Goal: Find specific page/section: Locate a particular part of the current website

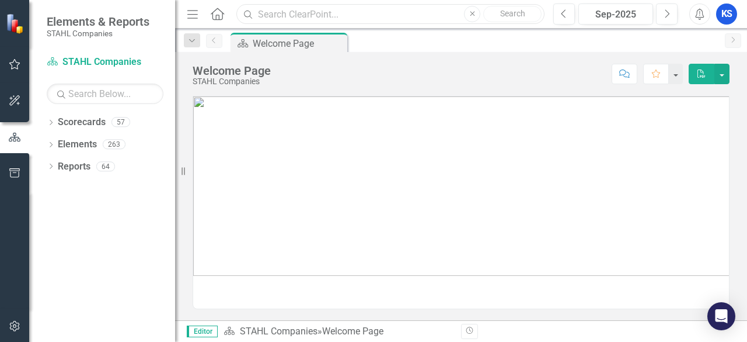
click at [271, 13] on input "text" at bounding box center [390, 14] width 308 height 20
type input "shield"
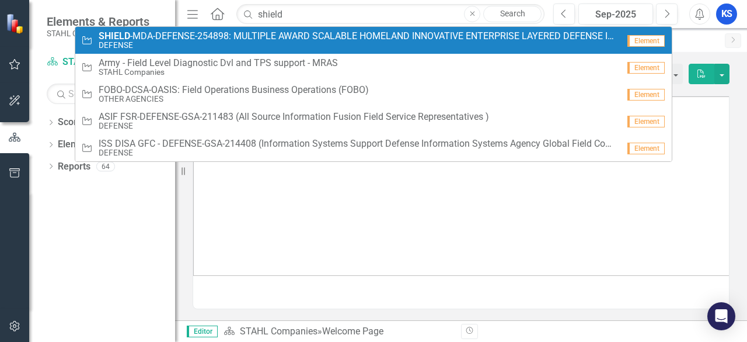
click at [195, 34] on span "SHIELD -MDA-DEFENSE-254898: MULTIPLE AWARD SCALABLE HOMELAND INNOVATIVE ENTERPR…" at bounding box center [359, 36] width 520 height 11
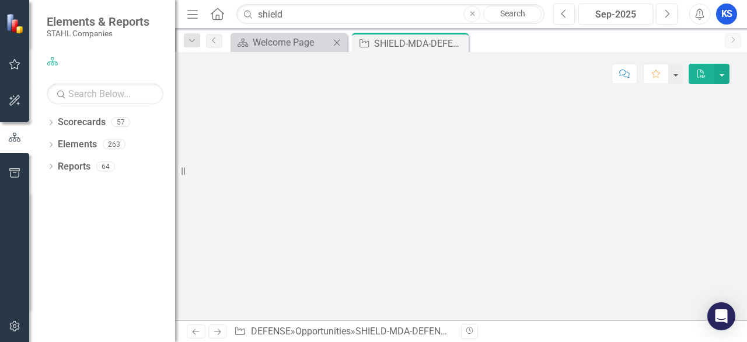
click at [338, 41] on icon "Close" at bounding box center [337, 42] width 12 height 9
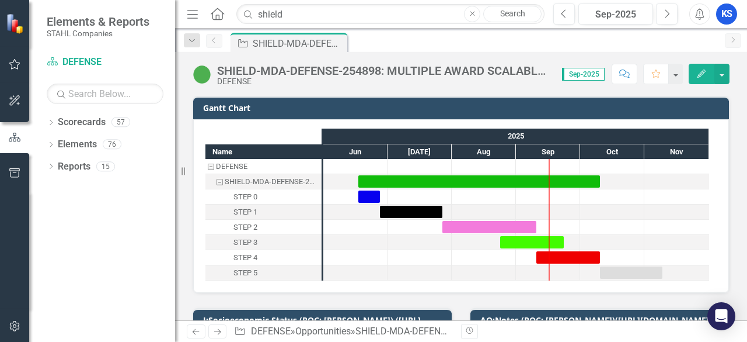
drag, startPoint x: 218, startPoint y: 68, endPoint x: 235, endPoint y: 70, distance: 17.0
click at [220, 69] on div "SHIELD-MDA-DEFENSE-254898: MULTIPLE AWARD SCALABLE HOMELAND INNOVATIVE ENTERPRI…" at bounding box center [383, 70] width 333 height 13
drag, startPoint x: 219, startPoint y: 71, endPoint x: 341, endPoint y: 61, distance: 122.4
click at [341, 61] on div "SHIELD-MDA-DEFENSE-254898: MULTIPLE AWARD SCALABLE HOMELAND INNOVATIVE ENTERPRI…" at bounding box center [461, 69] width 572 height 35
click at [366, 72] on div "SHIELD-MDA-DEFENSE-254898: MULTIPLE AWARD SCALABLE HOMELAND INNOVATIVE ENTERPRI…" at bounding box center [383, 70] width 333 height 13
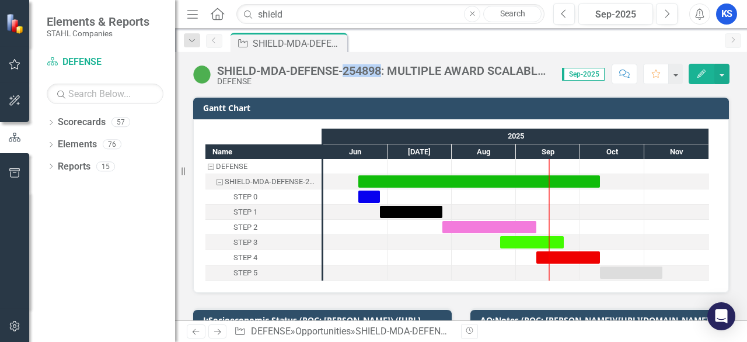
click at [366, 72] on div "SHIELD-MDA-DEFENSE-254898: MULTIPLE AWARD SCALABLE HOMELAND INNOVATIVE ENTERPRI…" at bounding box center [383, 70] width 333 height 13
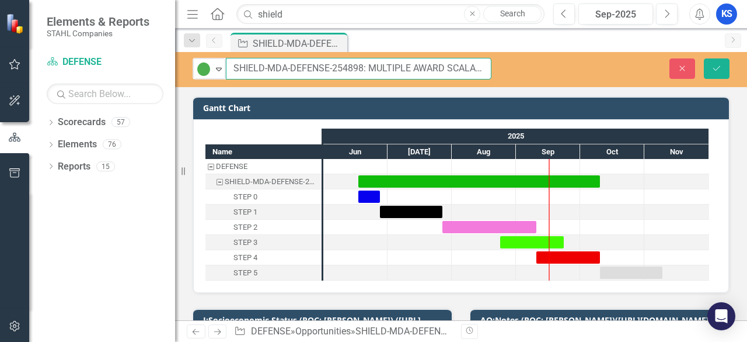
click at [364, 71] on input "SHIELD-MDA-DEFENSE-254898: MULTIPLE AWARD SCALABLE HOMELAND INNOVATIVE ENTERPRI…" at bounding box center [359, 69] width 266 height 22
click at [277, 69] on input "SHIELD-MDA-DEFENSE-254898: MULTIPLE AWARD SCALABLE HOMELAND INNOVATIVE ENTERPRI…" at bounding box center [359, 69] width 266 height 22
drag, startPoint x: 234, startPoint y: 67, endPoint x: 364, endPoint y: 78, distance: 130.2
click at [364, 78] on input "SHIELD-MDA-DEFENSE-254898: MULTIPLE AWARD SCALABLE HOMELAND INNOVATIVE ENTERPRI…" at bounding box center [359, 69] width 266 height 22
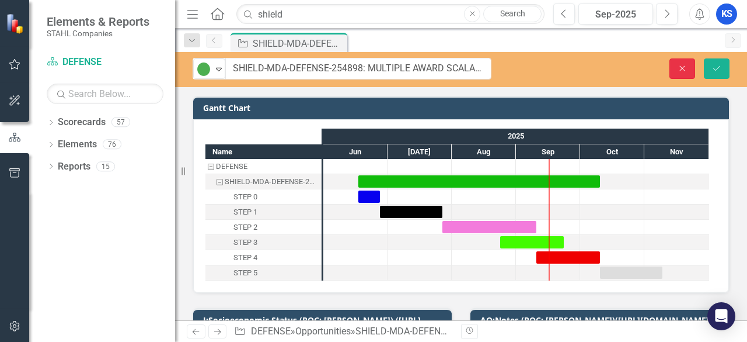
drag, startPoint x: 688, startPoint y: 66, endPoint x: 106, endPoint y: 37, distance: 582.9
click at [688, 67] on button "Close" at bounding box center [683, 68] width 26 height 20
